Goal: Transaction & Acquisition: Purchase product/service

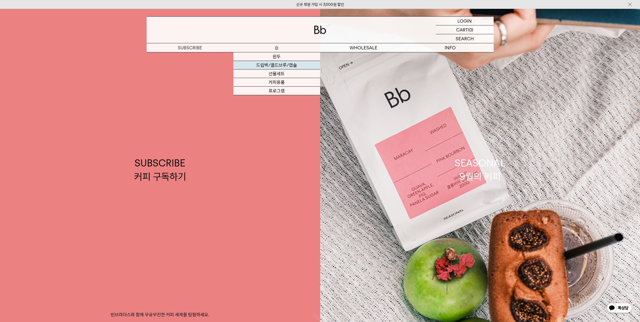
click at [279, 66] on link "드립백/콜드브루/캡슐" at bounding box center [276, 65] width 87 height 9
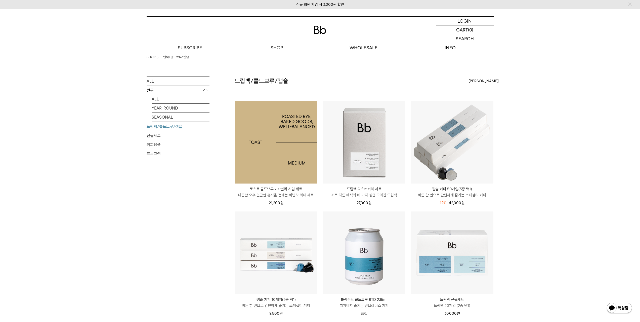
click at [259, 130] on img at bounding box center [276, 142] width 83 height 83
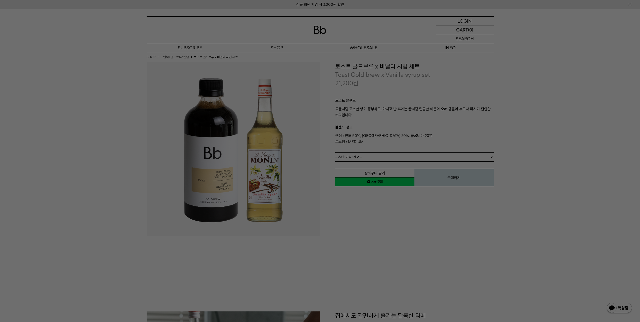
click at [581, 80] on div at bounding box center [320, 161] width 640 height 322
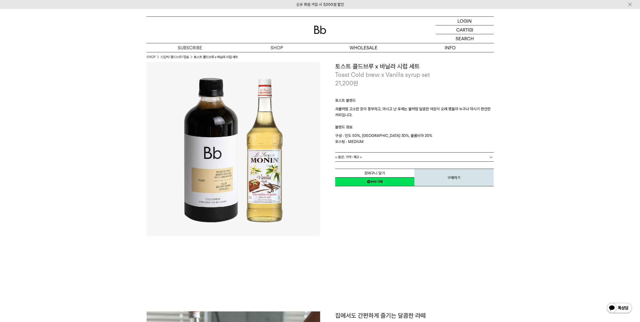
click at [431, 153] on link "= 옵션 : 가격 : 재고 =" at bounding box center [414, 156] width 159 height 9
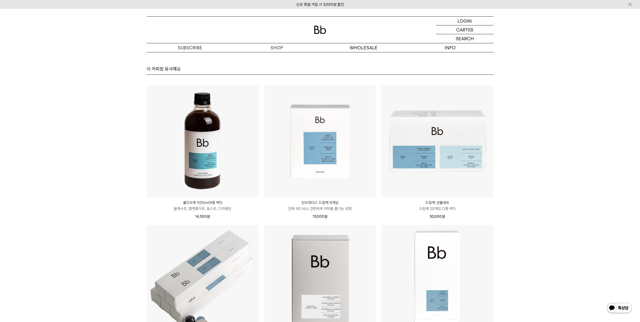
scroll to position [1069, 0]
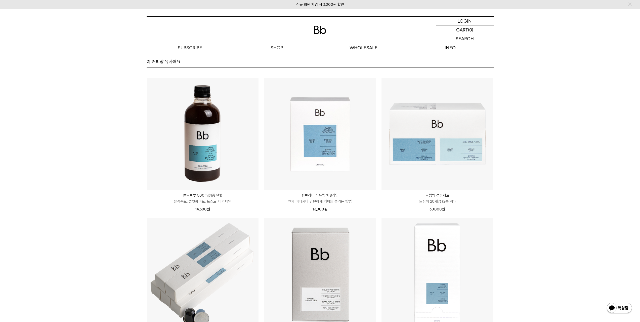
click at [174, 151] on img at bounding box center [203, 134] width 112 height 112
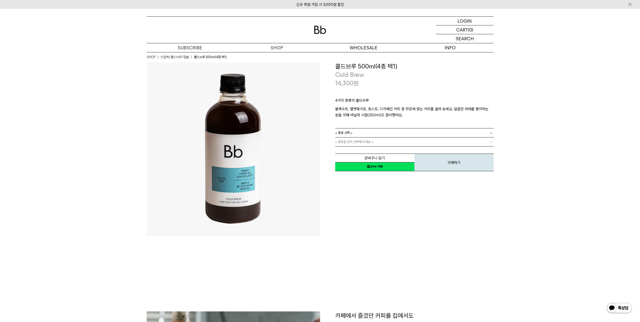
click at [384, 133] on link "= 종류 선택 =" at bounding box center [414, 132] width 159 height 9
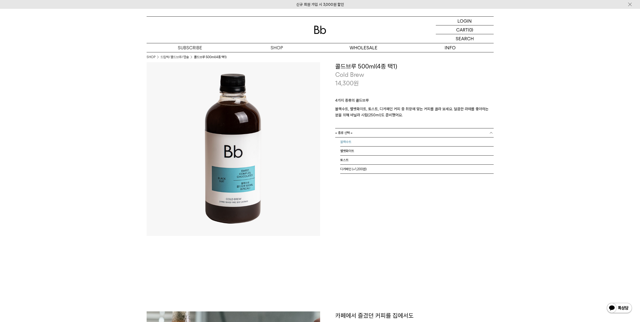
click at [396, 140] on li "블랙수트" at bounding box center [416, 141] width 153 height 9
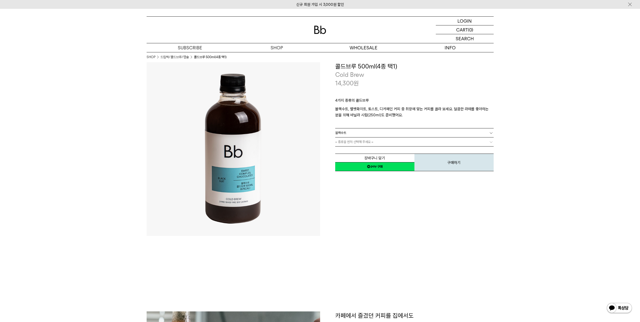
click at [398, 143] on link "= 종류을 먼저 선택해 주세요 =" at bounding box center [414, 141] width 159 height 9
click at [398, 144] on link "= 바닐라 시럽 선택 : 가격 =" at bounding box center [414, 141] width 159 height 9
click at [393, 151] on li "선택 안함" at bounding box center [416, 150] width 153 height 9
